Goal: Connect with others: Establish contact or relationships with other users

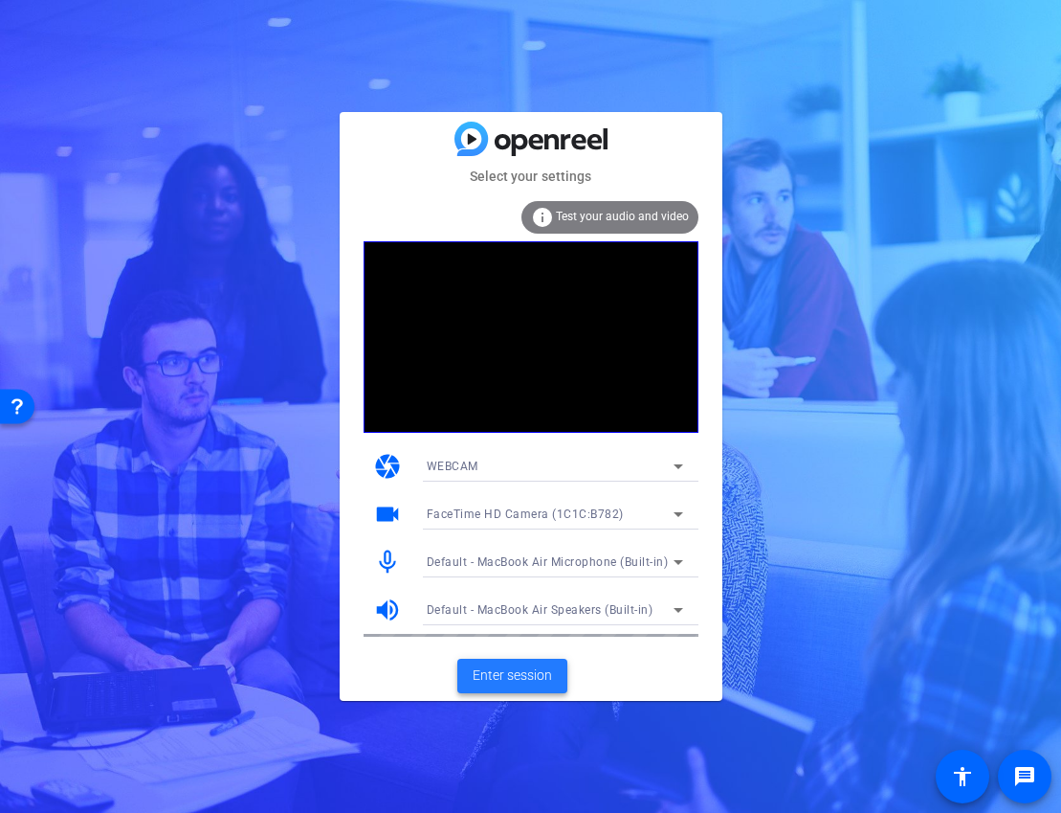
click at [527, 667] on span "Enter session" at bounding box center [512, 675] width 79 height 20
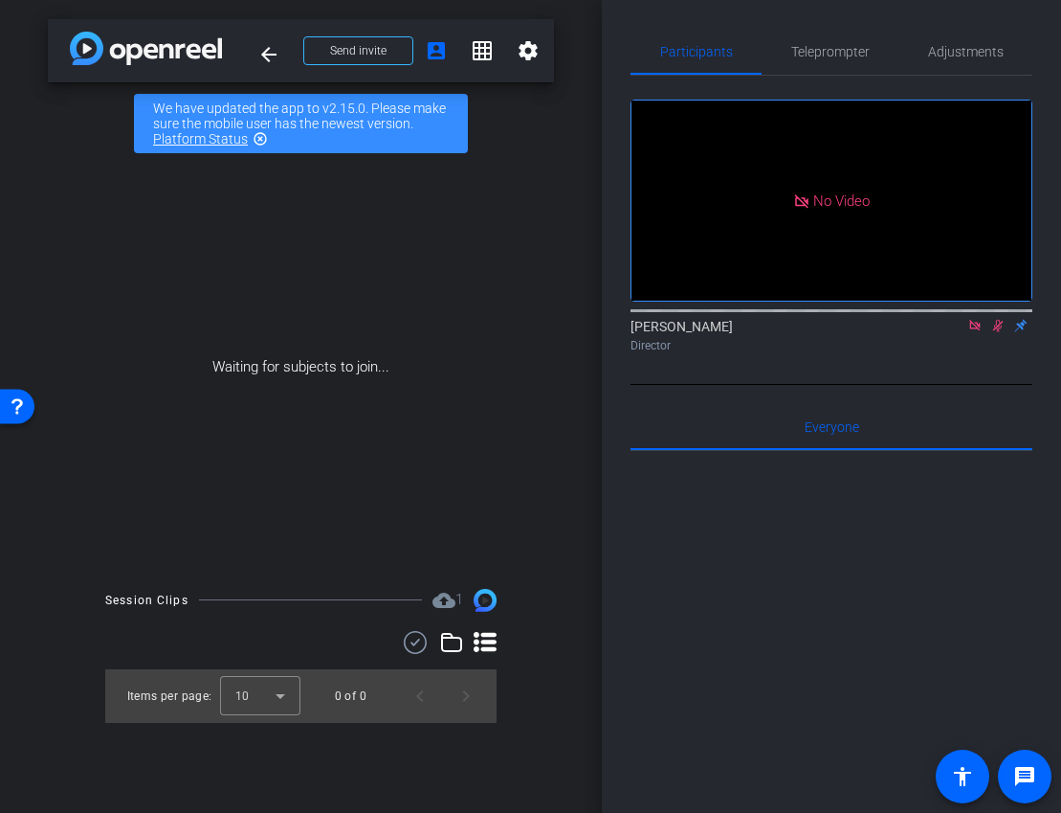
click at [977, 332] on icon at bounding box center [975, 325] width 15 height 13
click at [971, 334] on mat-icon at bounding box center [975, 325] width 23 height 17
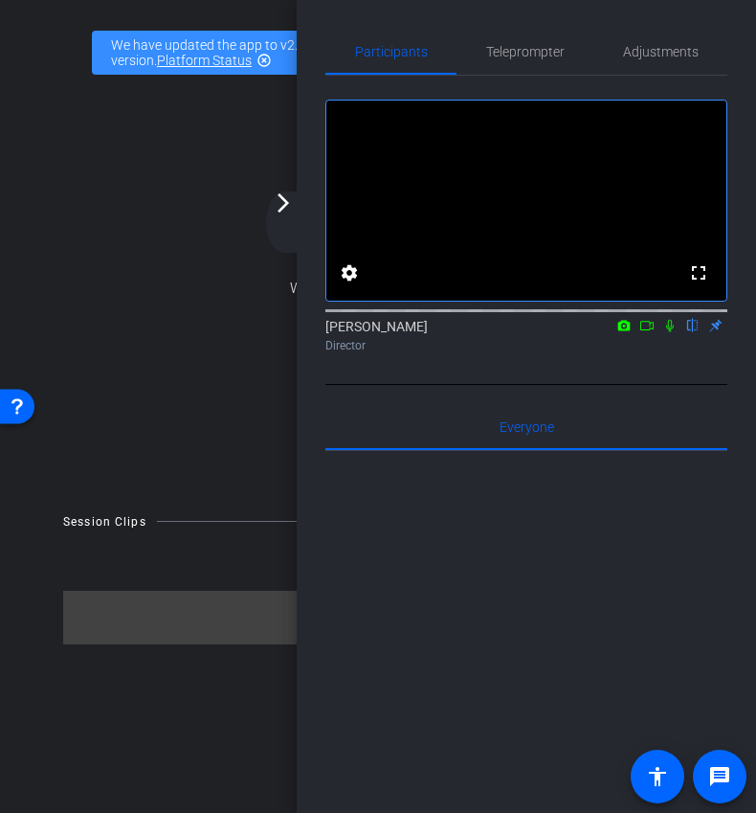
click at [287, 215] on div "arrow_back_ios_new arrow_forward_ios" at bounding box center [286, 221] width 40 height 61
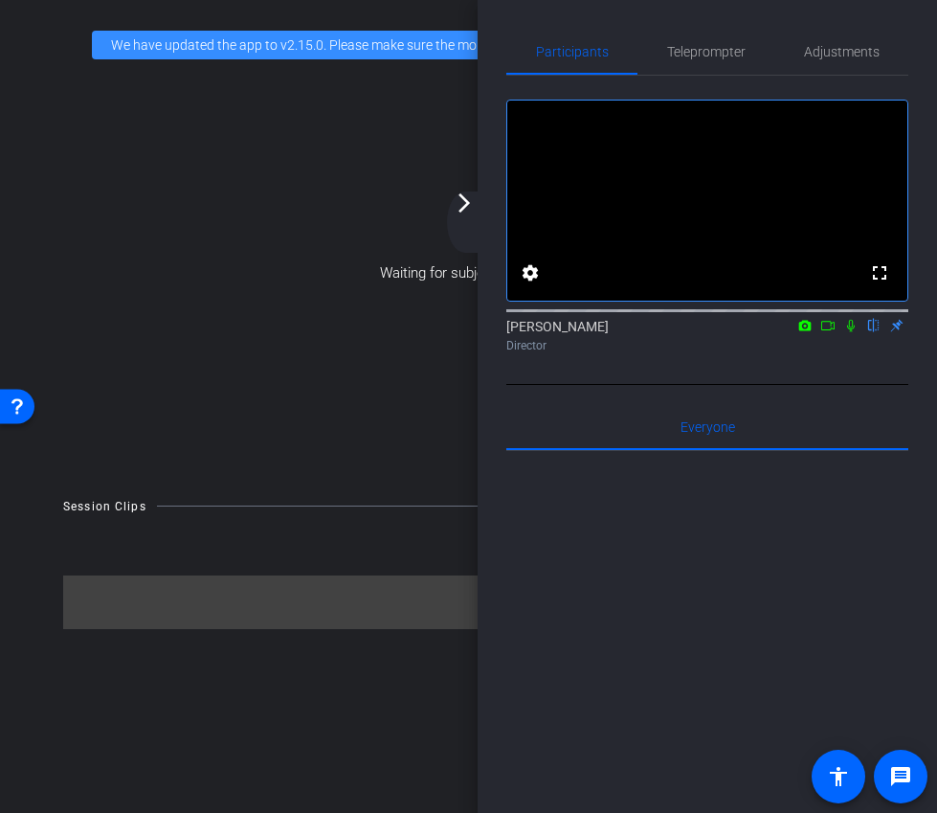
click at [481, 201] on div "arrow_back_ios_new arrow_forward_ios" at bounding box center [467, 221] width 40 height 61
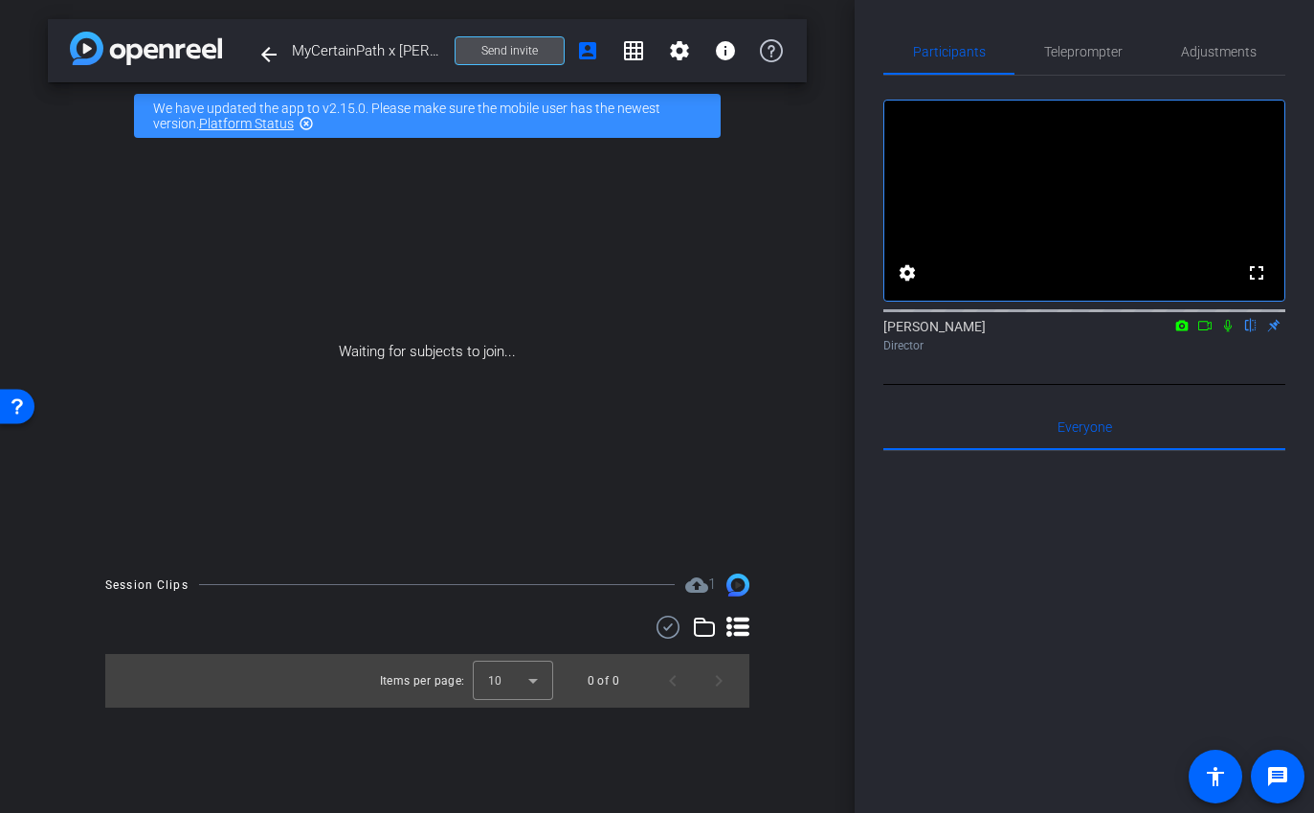
click at [521, 55] on span "Send invite" at bounding box center [509, 50] width 56 height 15
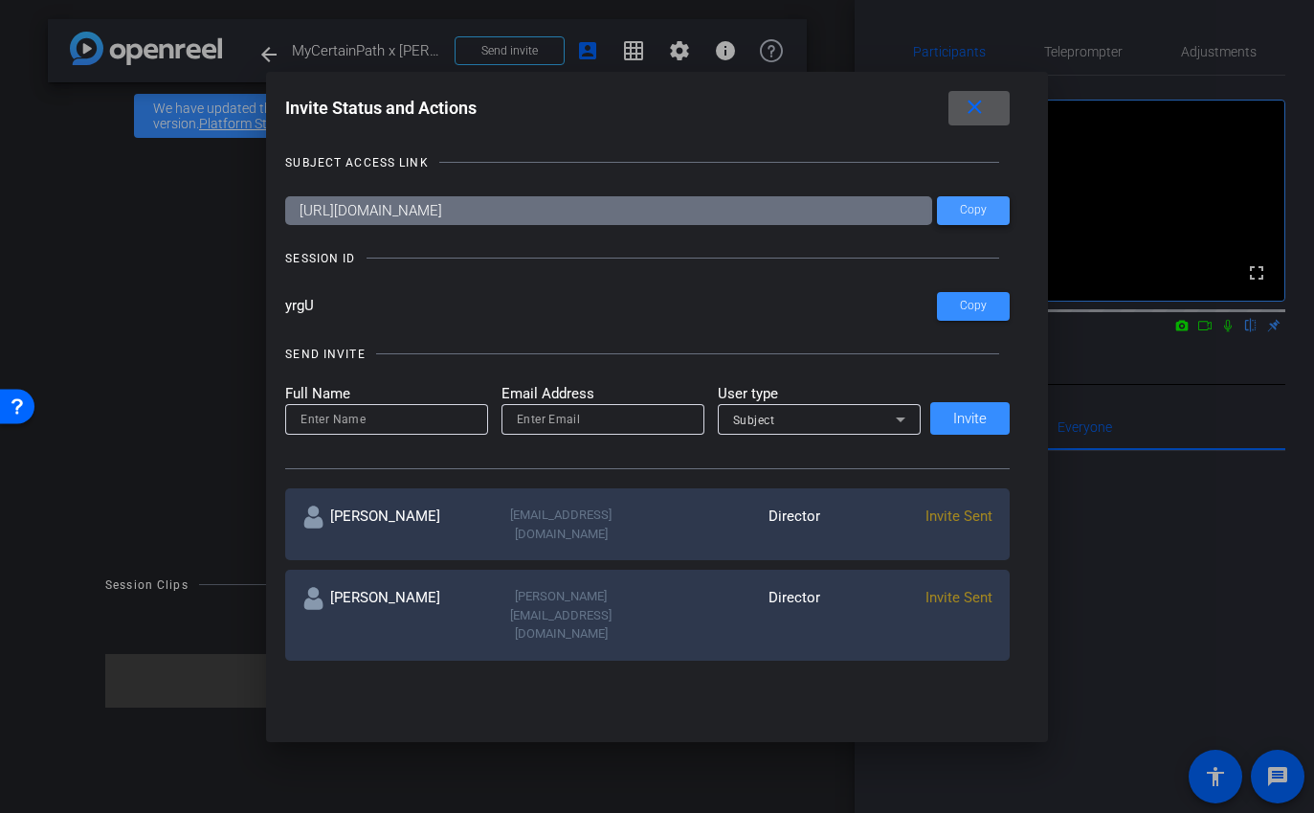
click at [984, 213] on span "Copy" at bounding box center [973, 210] width 27 height 14
click at [956, 304] on span at bounding box center [973, 306] width 73 height 46
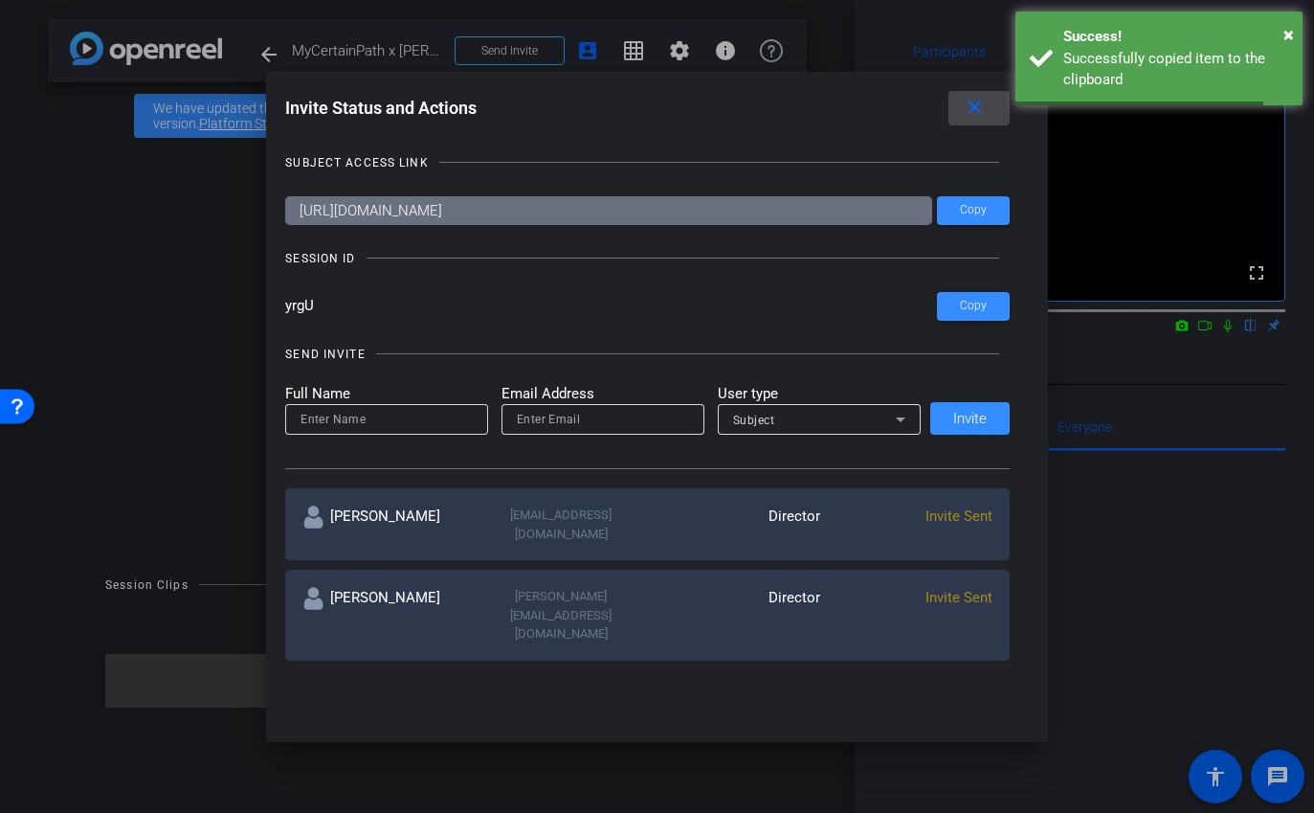
click at [975, 116] on mat-icon "close" at bounding box center [975, 108] width 24 height 24
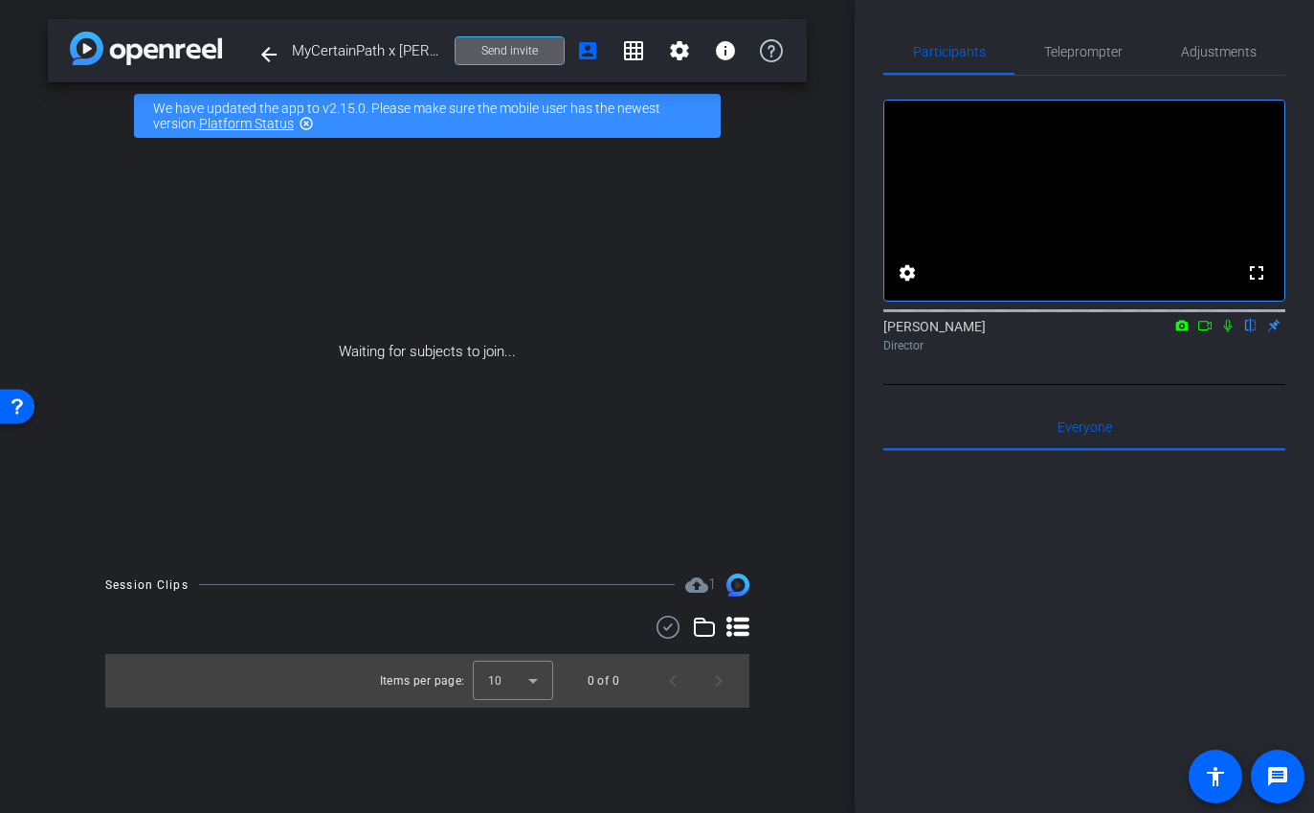
click at [505, 40] on span at bounding box center [510, 51] width 108 height 46
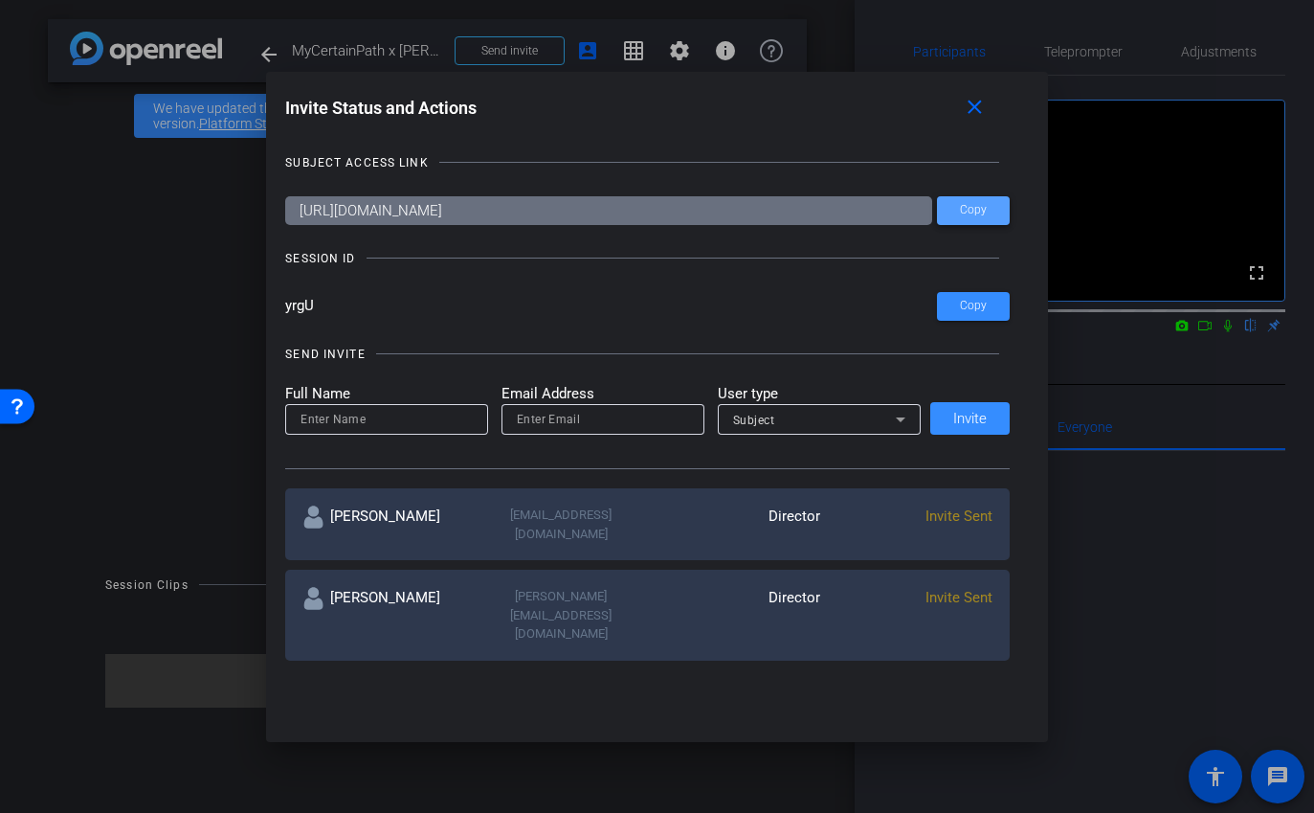
click at [1000, 206] on span at bounding box center [973, 211] width 73 height 46
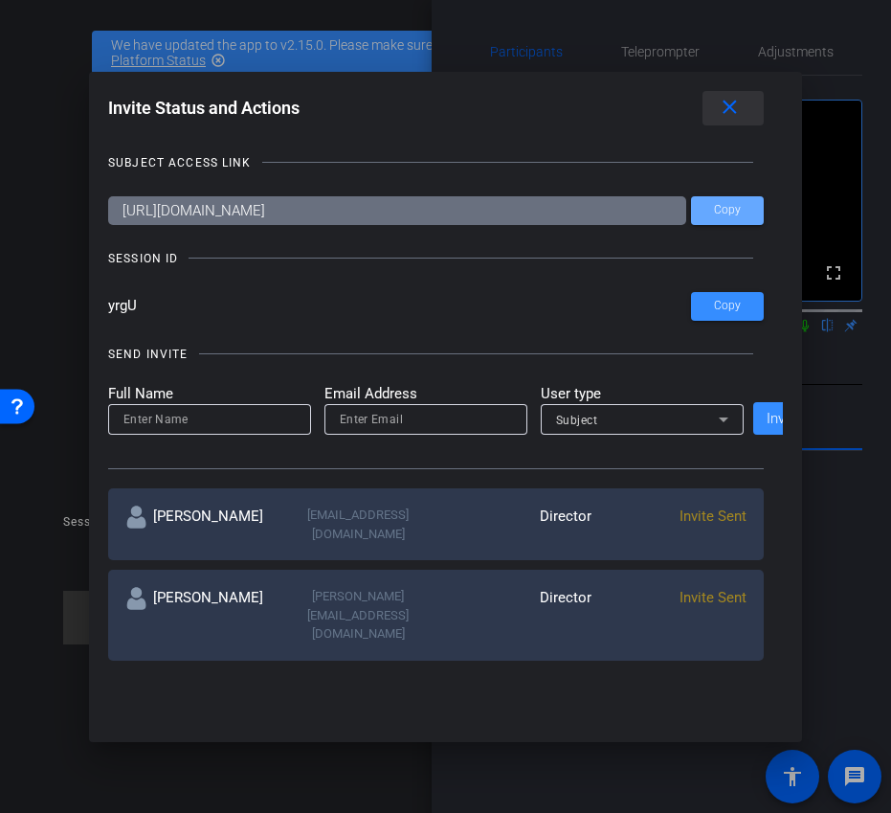
click at [732, 120] on span at bounding box center [732, 108] width 61 height 46
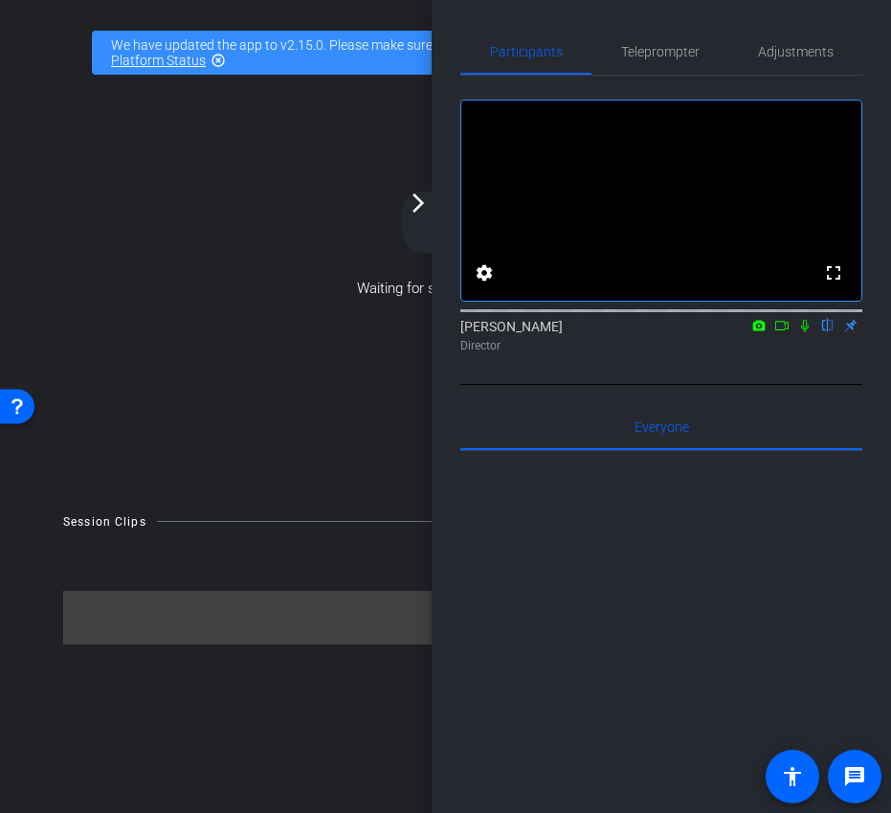
click at [802, 332] on icon at bounding box center [804, 325] width 15 height 13
